Goal: Transaction & Acquisition: Subscribe to service/newsletter

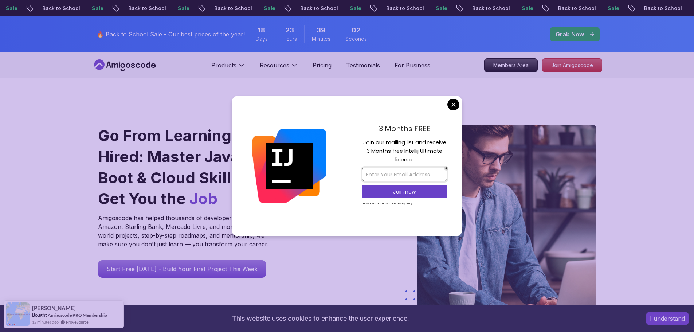
click at [404, 176] on input "email" at bounding box center [404, 174] width 85 height 13
type input "[EMAIL_ADDRESS][DOMAIN_NAME]"
click at [413, 190] on p "Join now" at bounding box center [404, 191] width 69 height 7
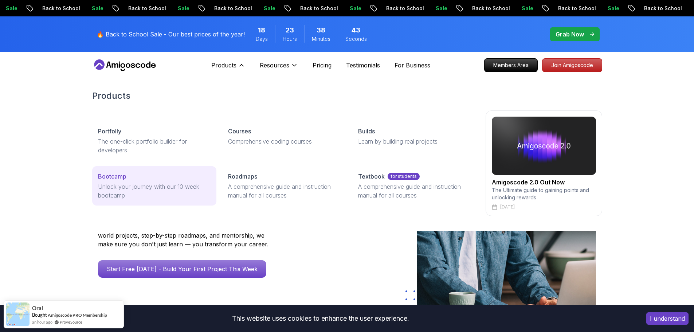
click at [114, 176] on p "Bootcamp" at bounding box center [112, 176] width 28 height 9
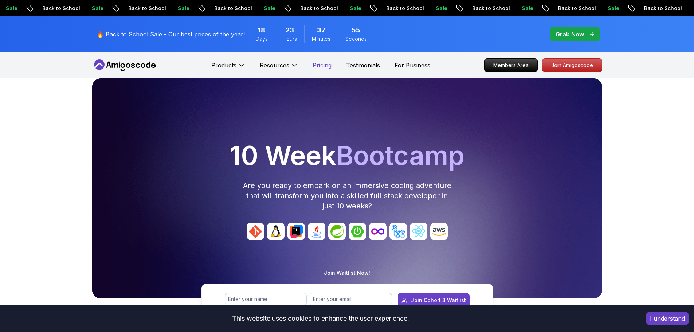
click at [322, 67] on p "Pricing" at bounding box center [322, 65] width 19 height 9
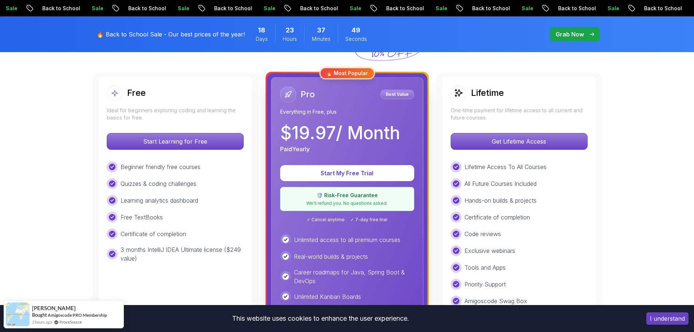
scroll to position [194, 0]
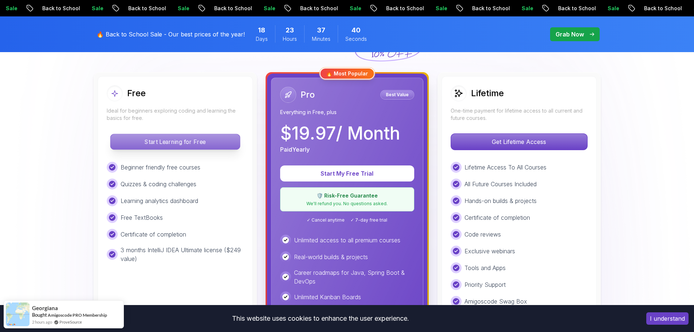
click at [199, 144] on p "Start Learning for Free" at bounding box center [174, 141] width 129 height 15
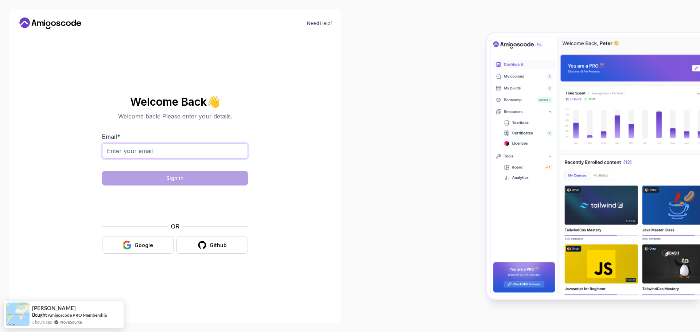
click at [194, 149] on input "Email *" at bounding box center [175, 150] width 146 height 15
type input "[EMAIL_ADDRESS][DOMAIN_NAME]"
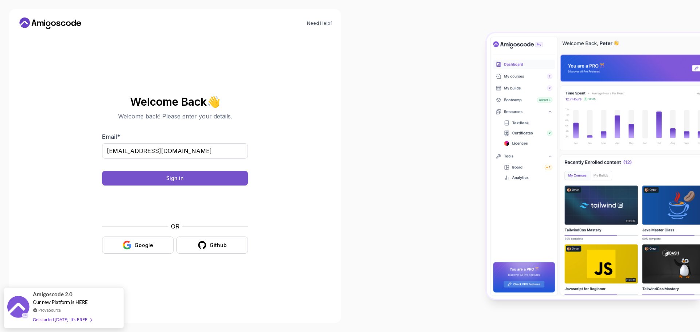
click at [212, 182] on button "Sign in" at bounding box center [175, 178] width 146 height 15
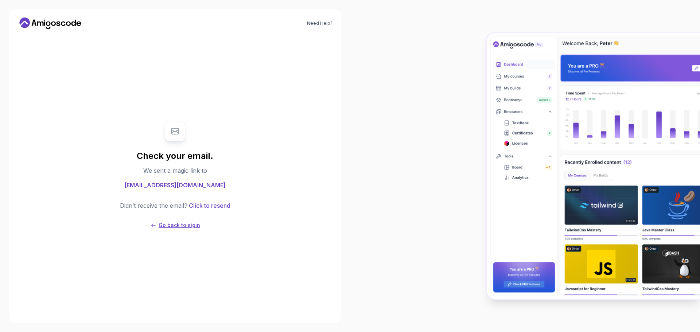
click at [173, 226] on p "Go back to sigin" at bounding box center [180, 225] width 42 height 7
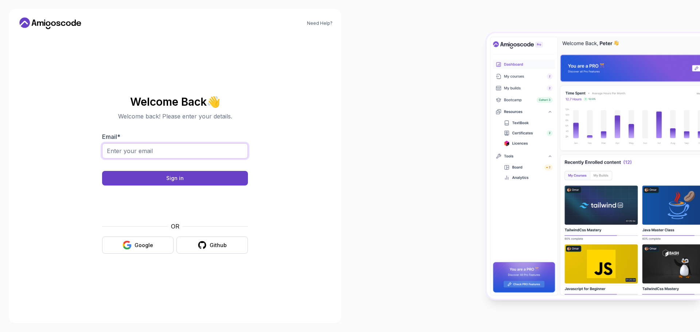
click at [176, 155] on input "Email *" at bounding box center [175, 150] width 146 height 15
type input "[EMAIL_ADDRESS][DOMAIN_NAME]"
click at [180, 180] on div "Sign in" at bounding box center [174, 178] width 17 height 7
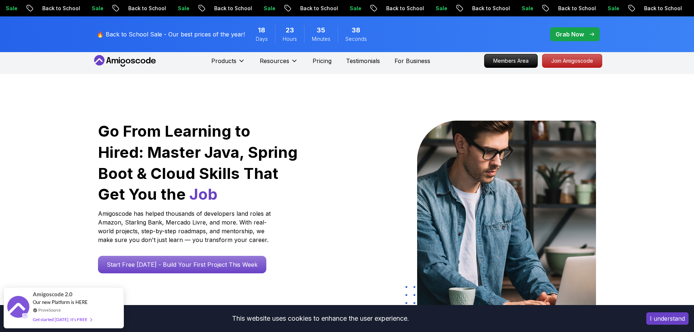
scroll to position [5, 0]
click at [513, 56] on p "Members Area" at bounding box center [511, 60] width 50 height 12
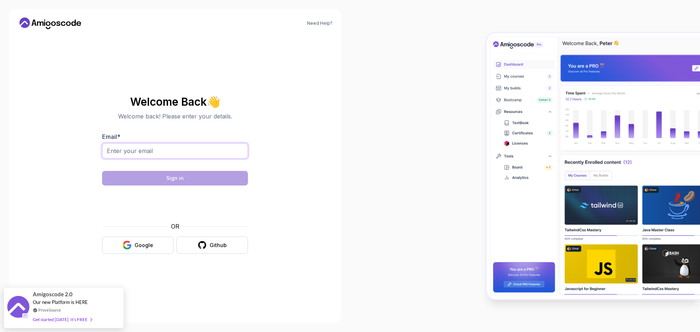
click at [212, 148] on input "Email *" at bounding box center [175, 150] width 146 height 15
type input "[EMAIL_ADDRESS][DOMAIN_NAME]"
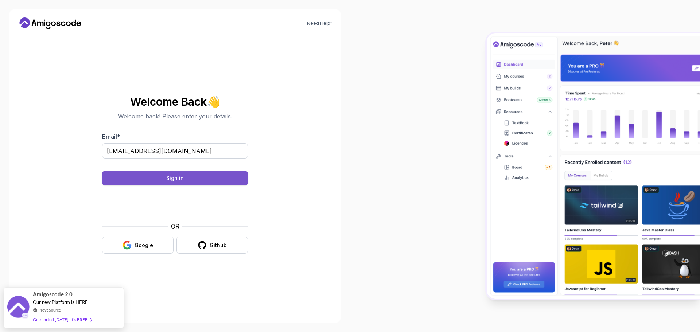
click at [191, 177] on button "Sign in" at bounding box center [175, 178] width 146 height 15
